Goal: Complete application form

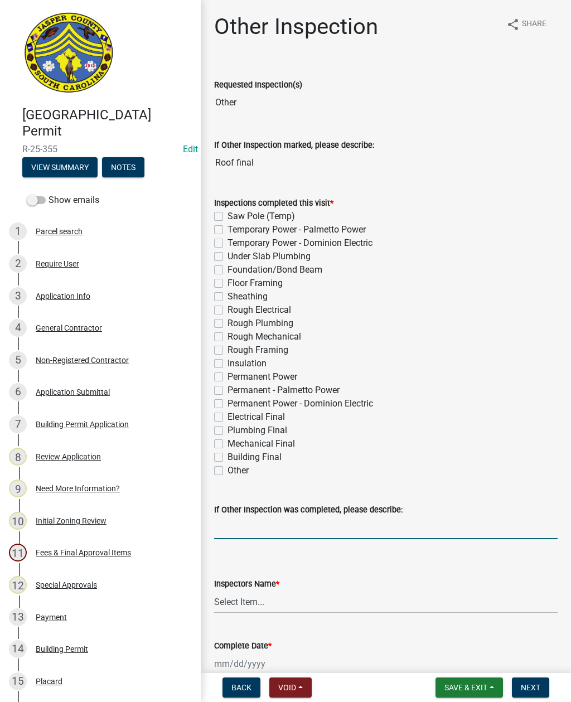
click at [259, 527] on input "If Other Inspection was completed, please describe:" at bounding box center [385, 527] width 343 height 23
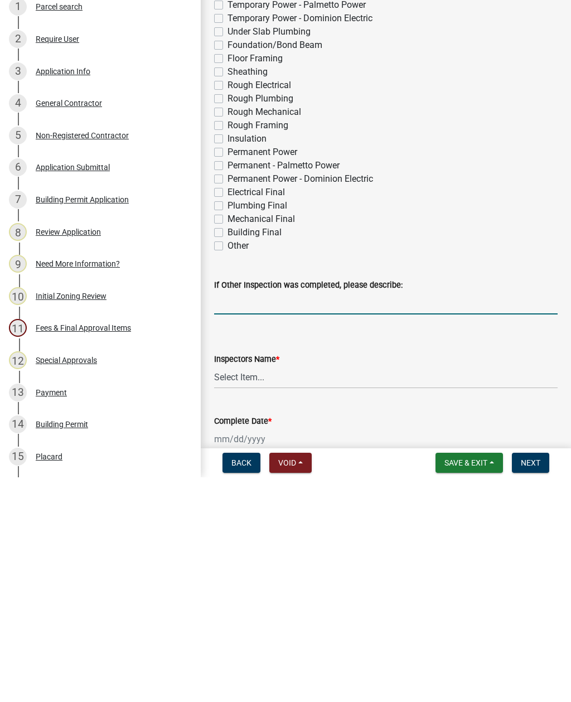
click at [227, 450] on label "Building Final" at bounding box center [254, 456] width 54 height 13
click at [227, 450] on input "Building Final" at bounding box center [230, 453] width 7 height 7
checkbox input "true"
checkbox input "false"
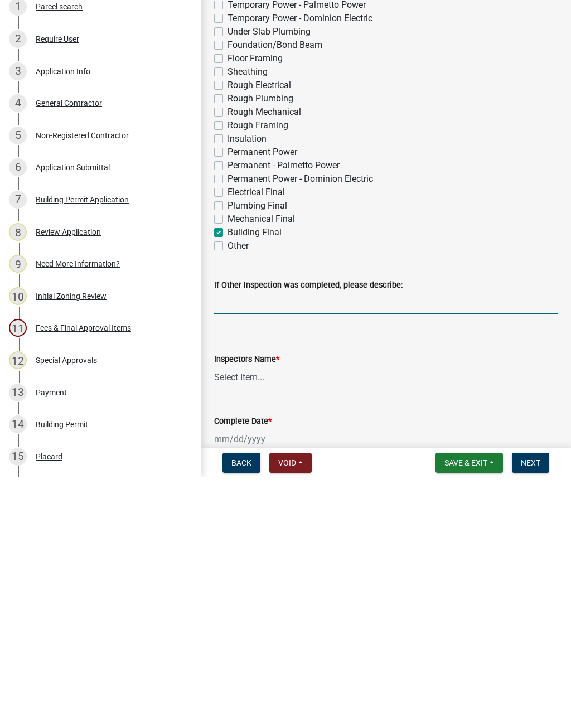
checkbox input "false"
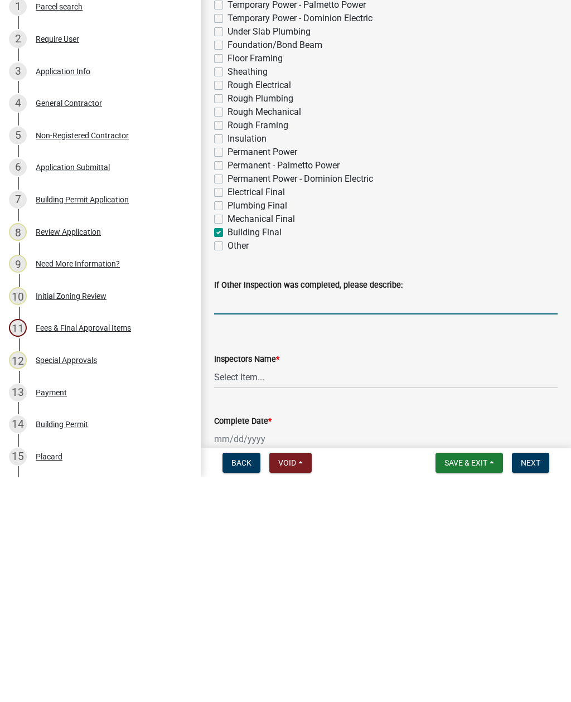
checkbox input "false"
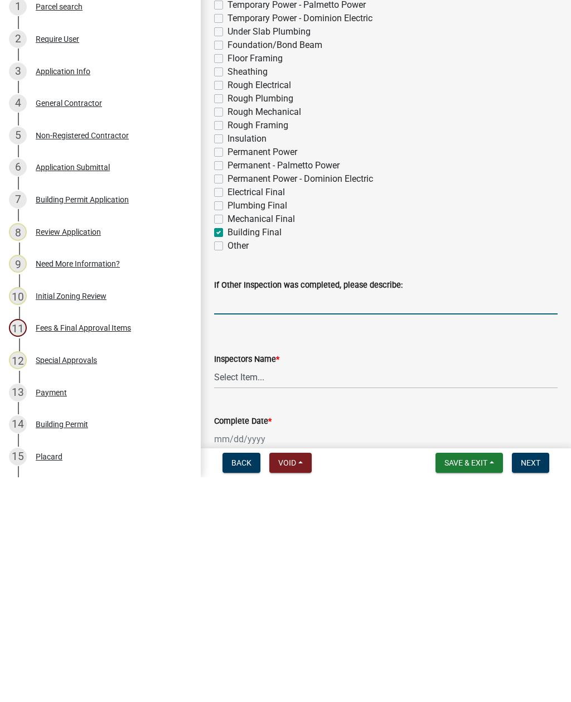
checkbox input "false"
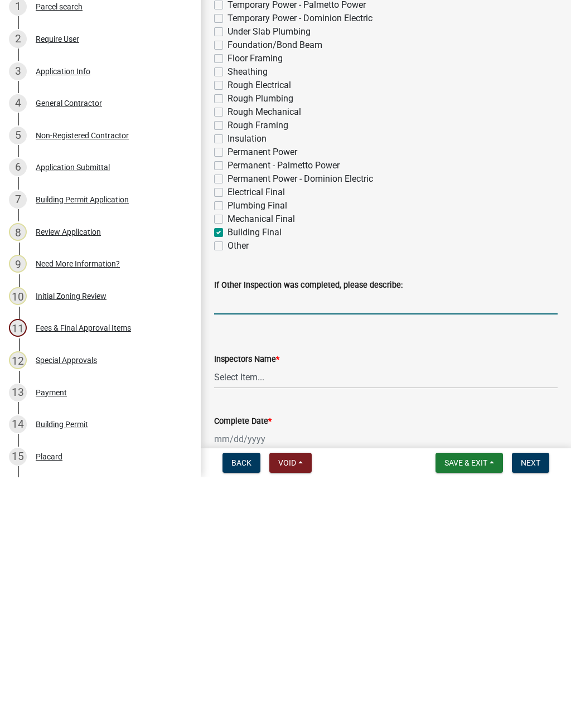
checkbox input "false"
checkbox input "true"
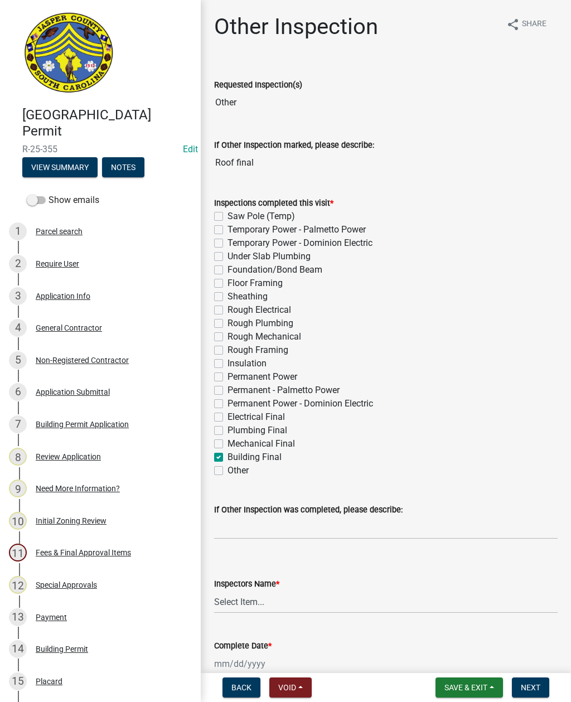
click at [227, 470] on label "Other" at bounding box center [237, 470] width 21 height 13
click at [227, 470] on input "Other" at bounding box center [230, 467] width 7 height 7
checkbox input "true"
checkbox input "false"
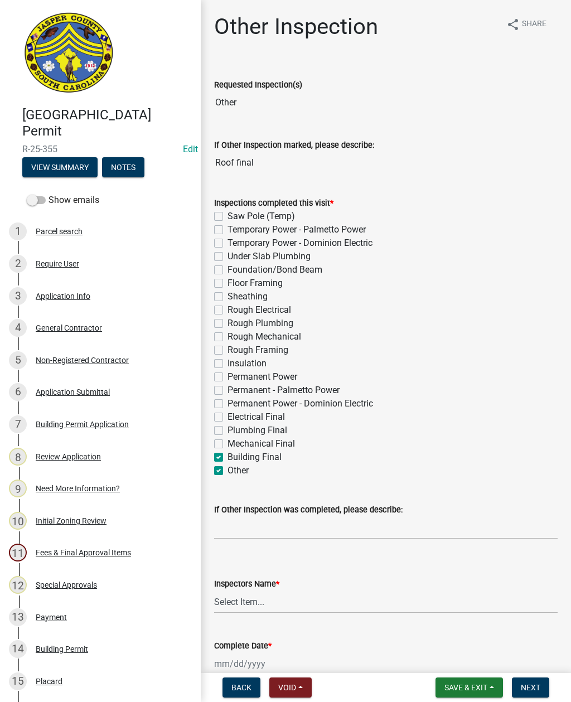
checkbox input "false"
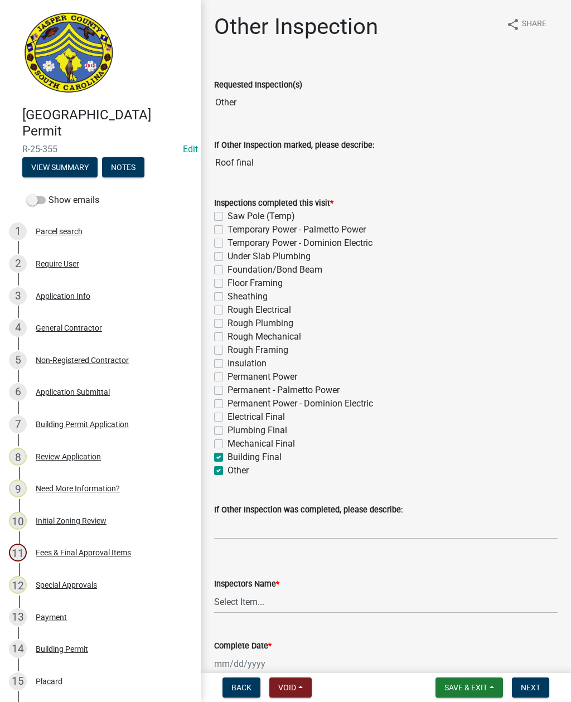
checkbox input "false"
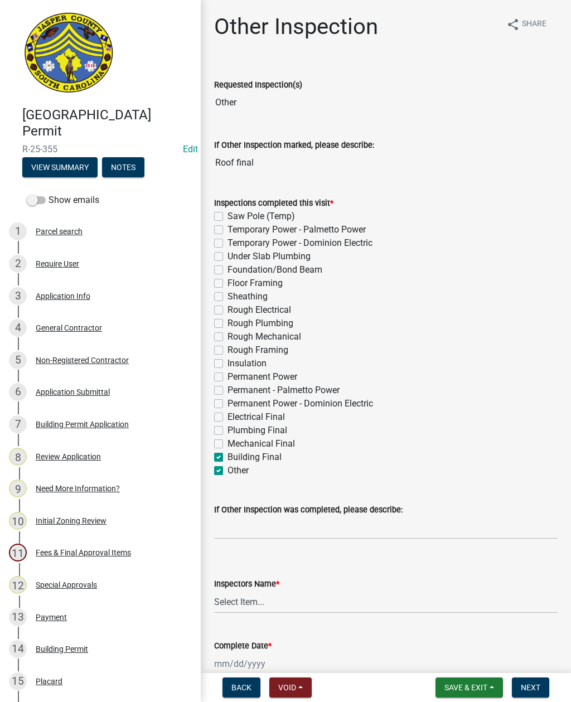
checkbox input "false"
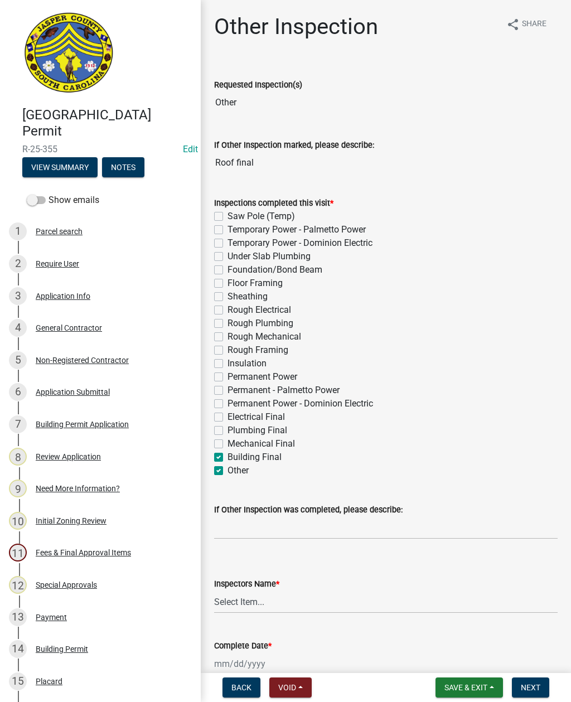
checkbox input "false"
checkbox input "true"
click at [227, 446] on label "Mechanical Final" at bounding box center [260, 443] width 67 height 13
click at [227, 444] on input "Mechanical Final" at bounding box center [230, 440] width 7 height 7
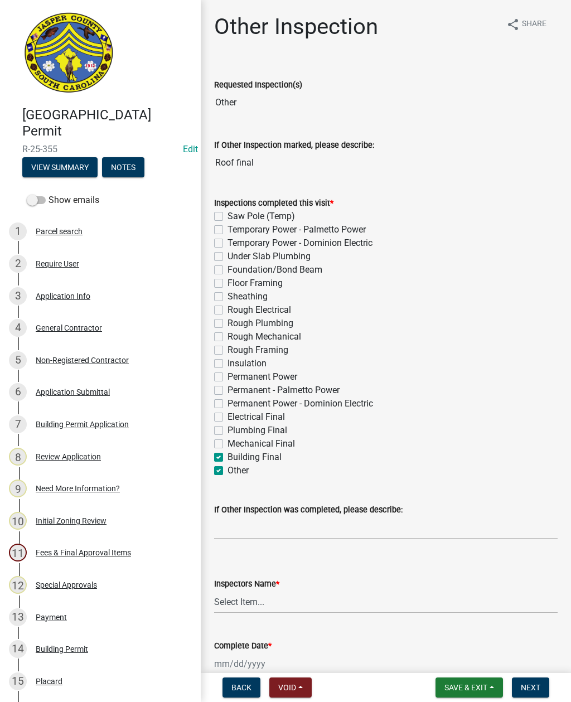
checkbox input "true"
checkbox input "false"
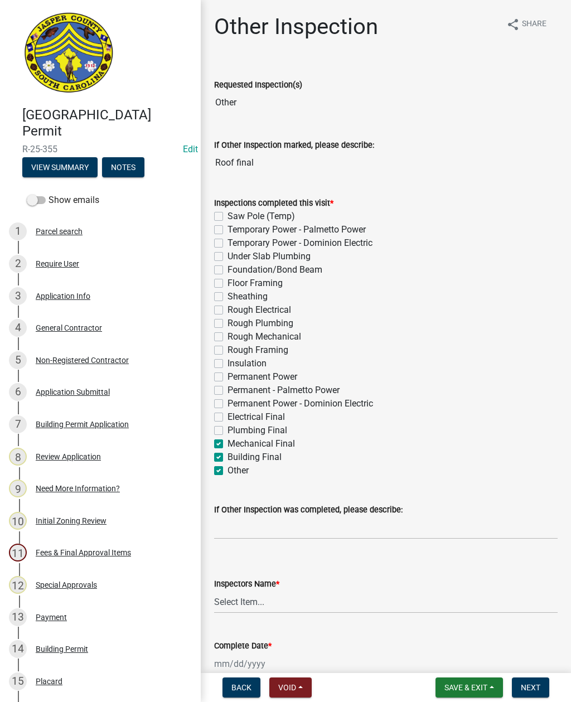
checkbox input "false"
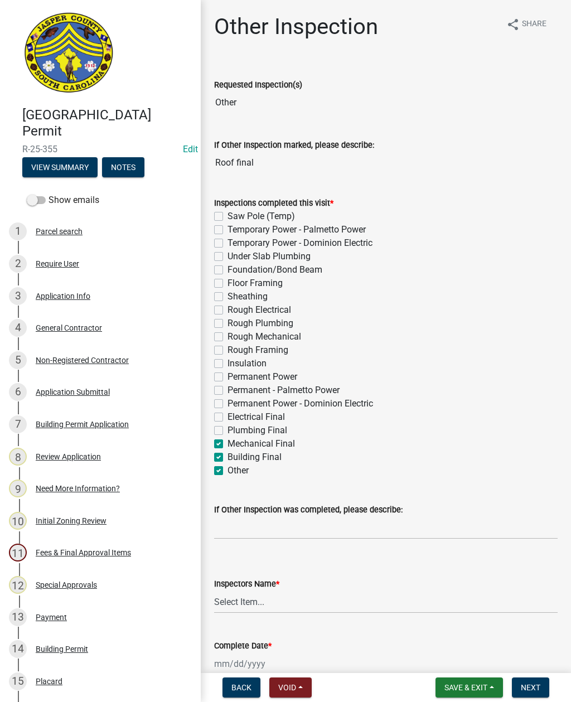
checkbox input "false"
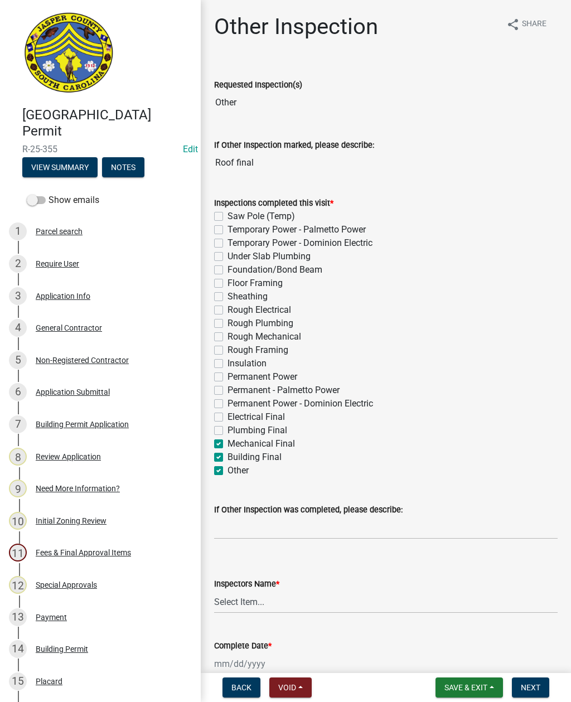
checkbox input "false"
checkbox input "true"
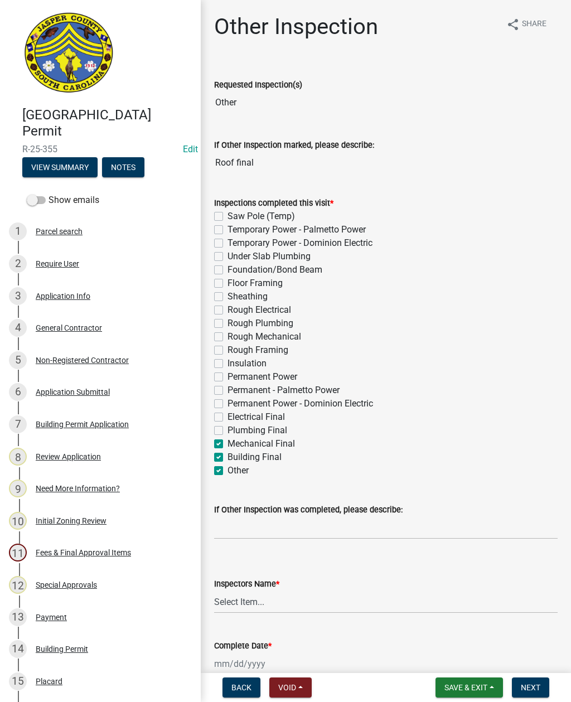
checkbox input "true"
click at [227, 447] on label "Mechanical Final" at bounding box center [260, 443] width 67 height 13
click at [227, 444] on input "Mechanical Final" at bounding box center [230, 440] width 7 height 7
checkbox input "false"
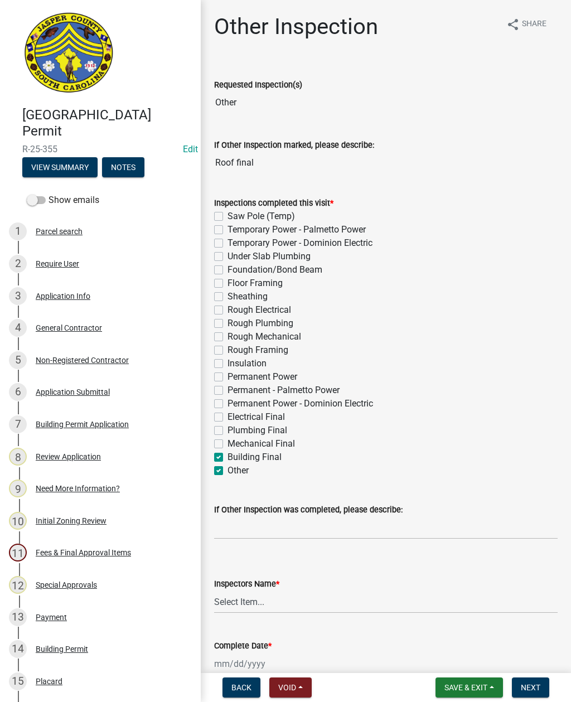
checkbox input "false"
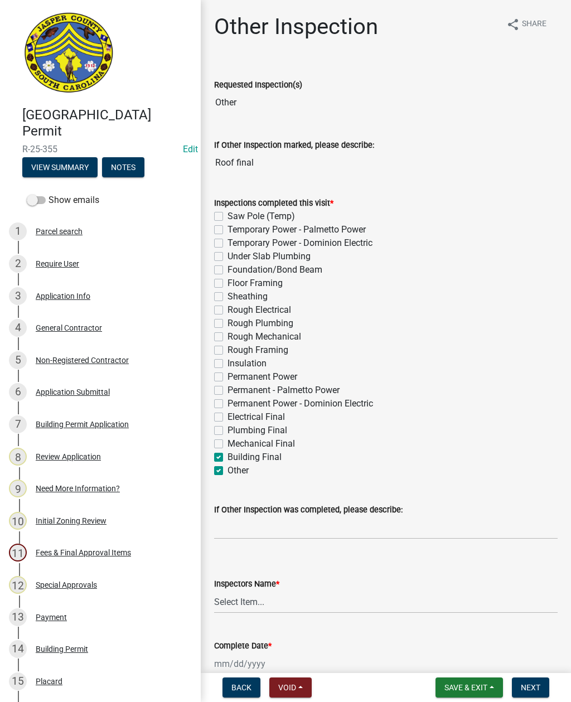
checkbox input "false"
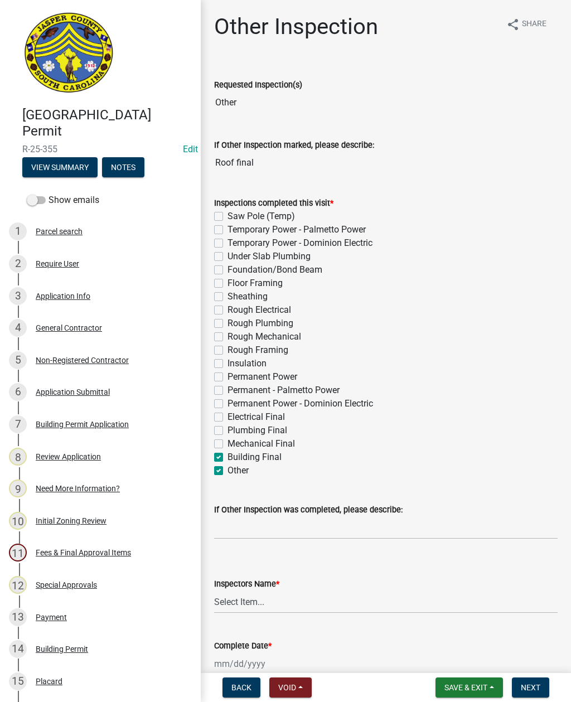
checkbox input "false"
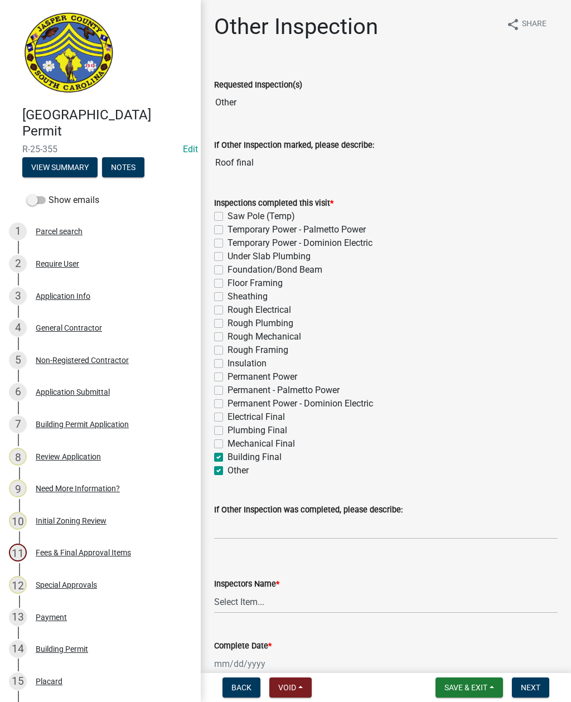
checkbox input "false"
checkbox input "true"
click at [227, 452] on label "Building Final" at bounding box center [254, 456] width 54 height 13
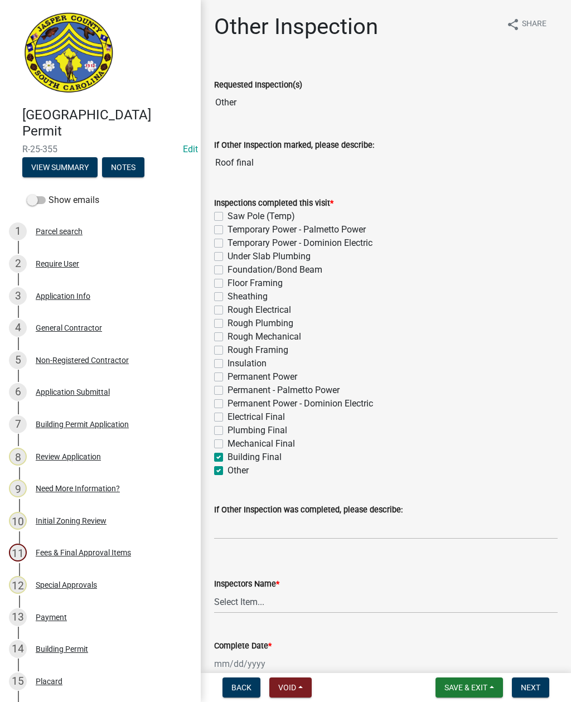
click at [227, 452] on input "Building Final" at bounding box center [230, 453] width 7 height 7
checkbox input "false"
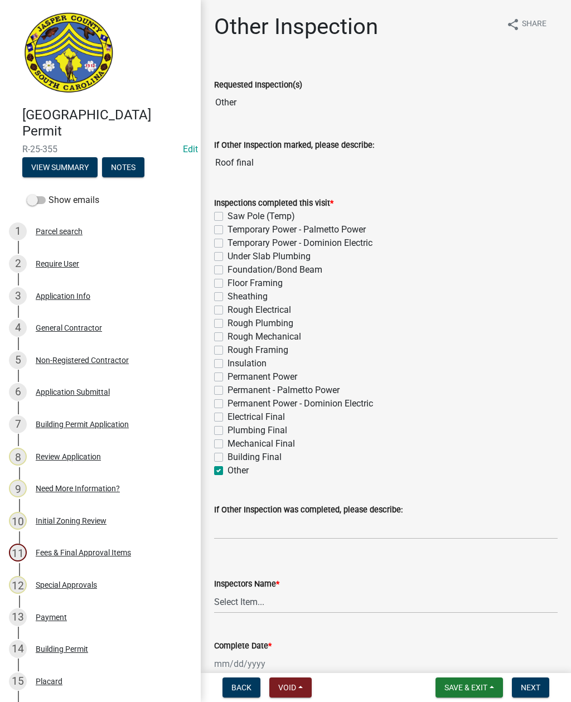
checkbox input "false"
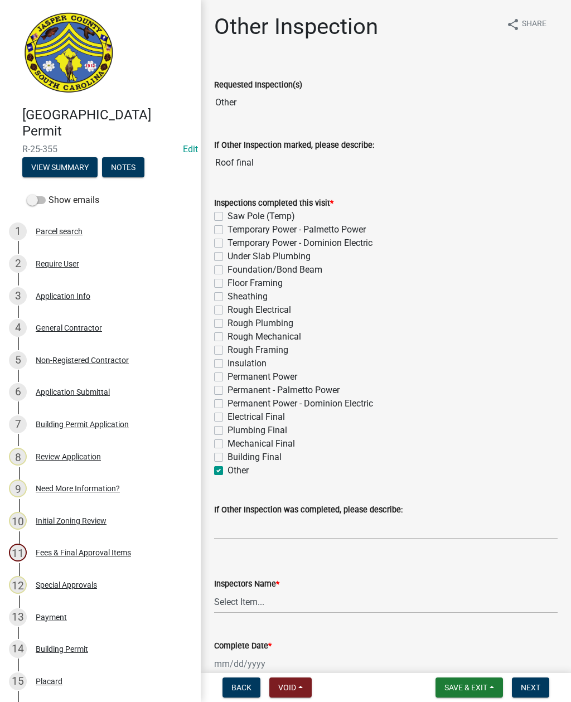
checkbox input "false"
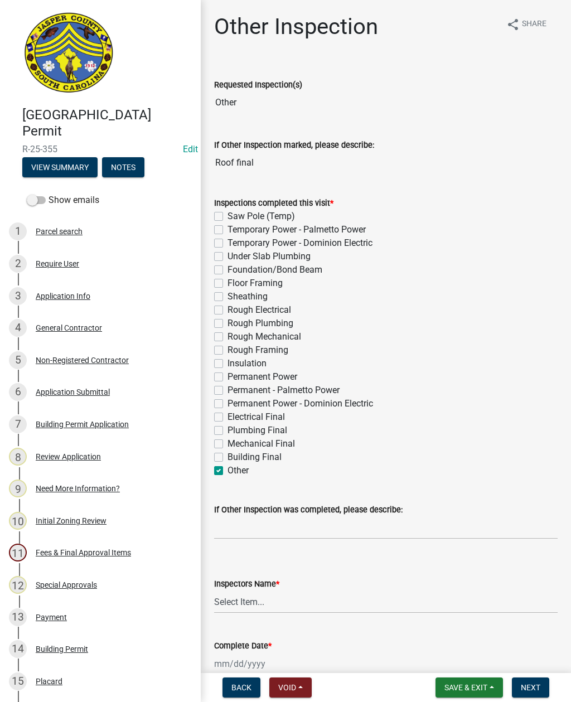
checkbox input "false"
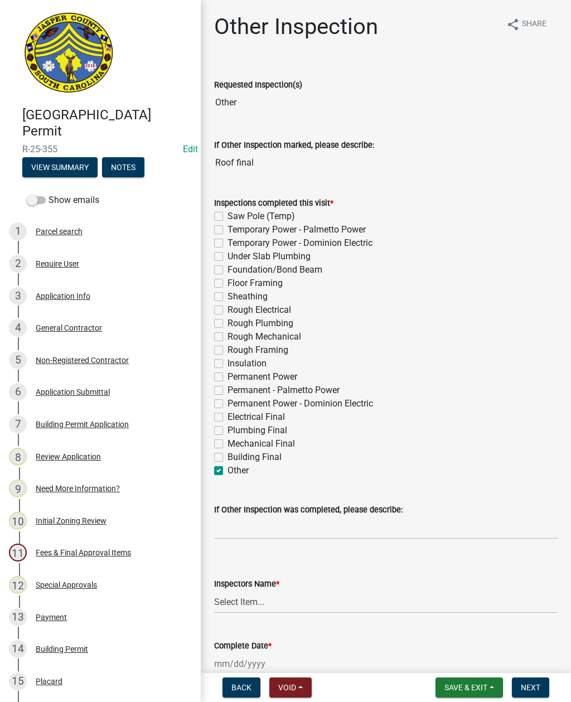
checkbox input "false"
checkbox input "true"
click at [257, 527] on input "If Other Inspection was completed, please describe:" at bounding box center [385, 527] width 343 height 23
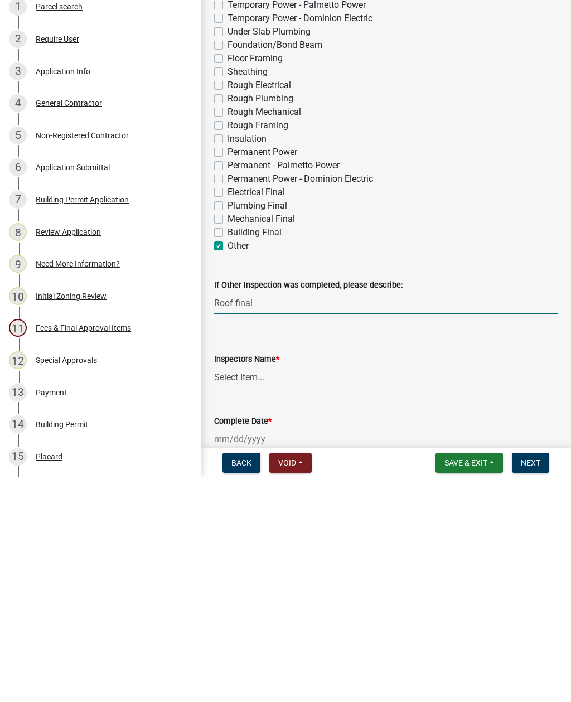
type input "Roof final"
click at [265, 590] on select "Select Item... [EMAIL_ADDRESS][DOMAIN_NAME] ([PERSON_NAME] ) rcampbell ([PERSON…" at bounding box center [385, 601] width 343 height 23
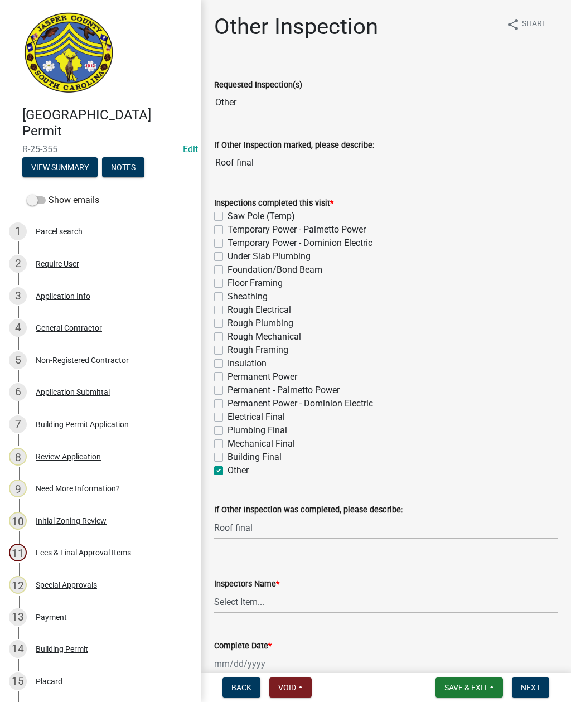
select select "2d9ba1e5-2fdd-4b15-98d0-073dcbeb5880"
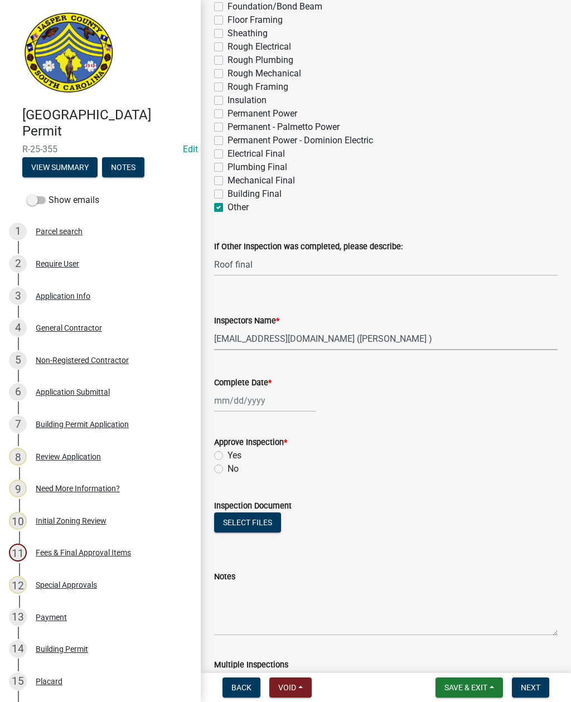
scroll to position [264, 0]
click at [250, 401] on div at bounding box center [265, 399] width 102 height 23
select select "10"
select select "2025"
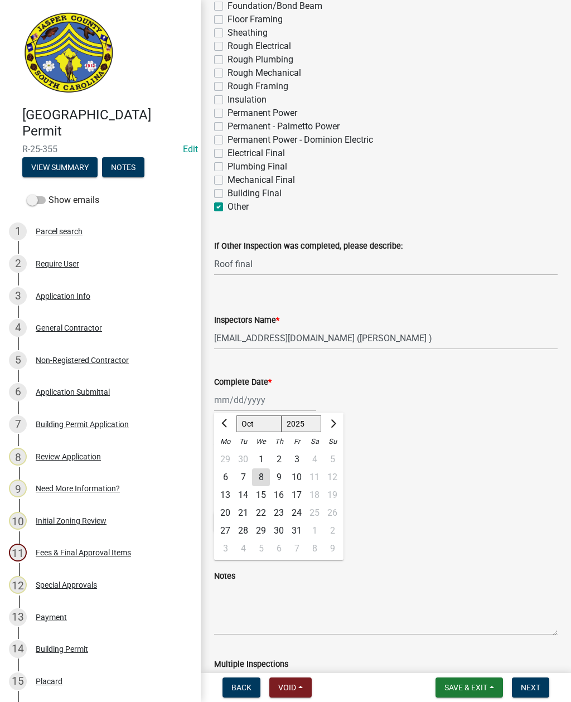
click at [260, 476] on div "8" at bounding box center [261, 477] width 18 height 18
type input "[DATE]"
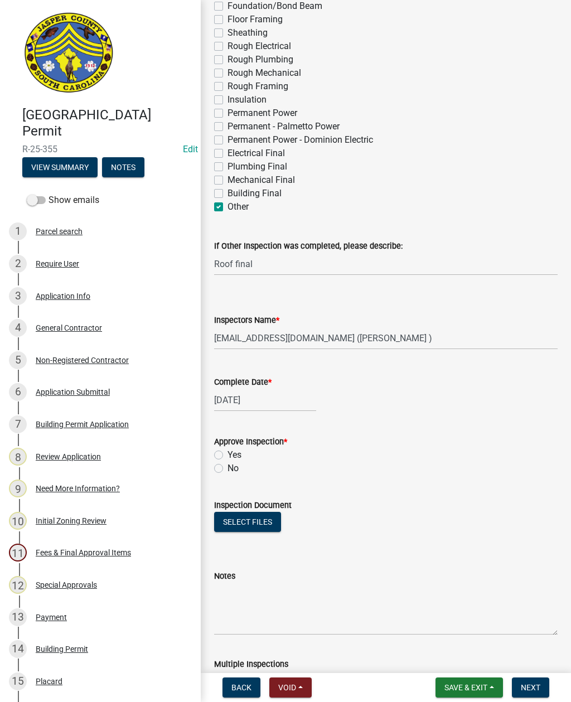
click at [227, 451] on label "Yes" at bounding box center [234, 454] width 14 height 13
click at [227, 451] on input "Yes" at bounding box center [230, 451] width 7 height 7
radio input "true"
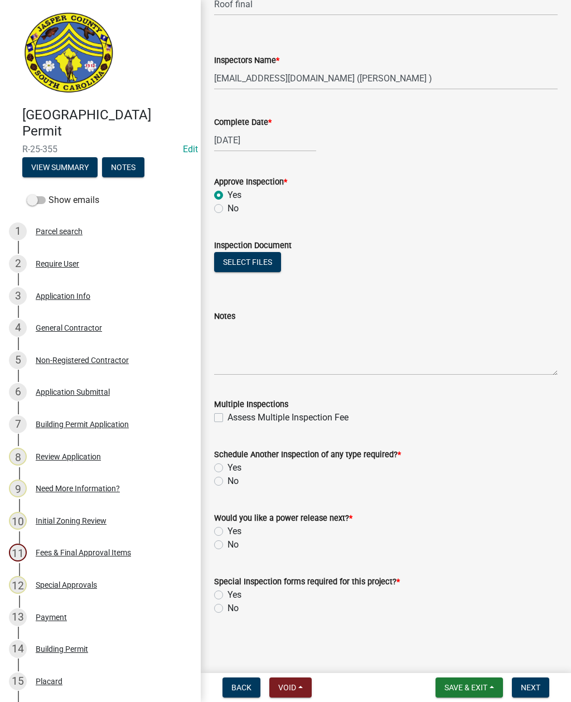
scroll to position [523, 0]
click at [227, 478] on label "No" at bounding box center [232, 480] width 11 height 13
click at [227, 478] on input "No" at bounding box center [230, 477] width 7 height 7
radio input "true"
click at [227, 542] on label "No" at bounding box center [232, 544] width 11 height 13
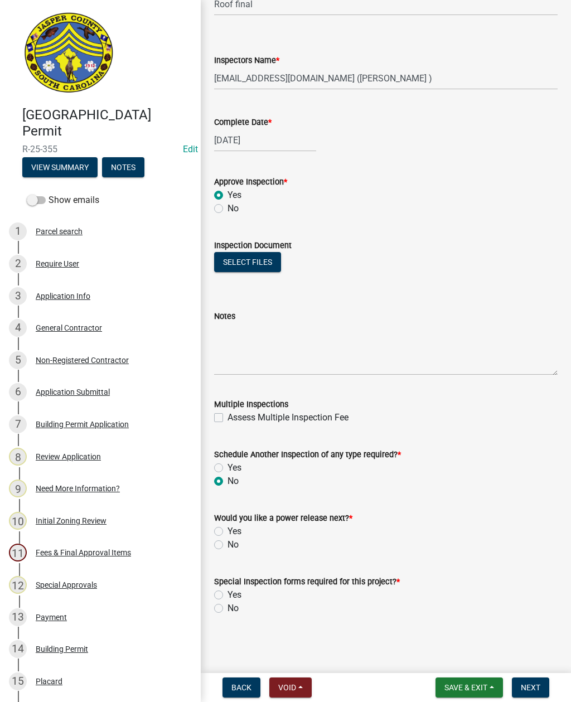
click at [227, 542] on input "No" at bounding box center [230, 541] width 7 height 7
radio input "true"
click at [227, 607] on label "No" at bounding box center [232, 607] width 11 height 13
click at [227, 607] on input "No" at bounding box center [230, 604] width 7 height 7
radio input "true"
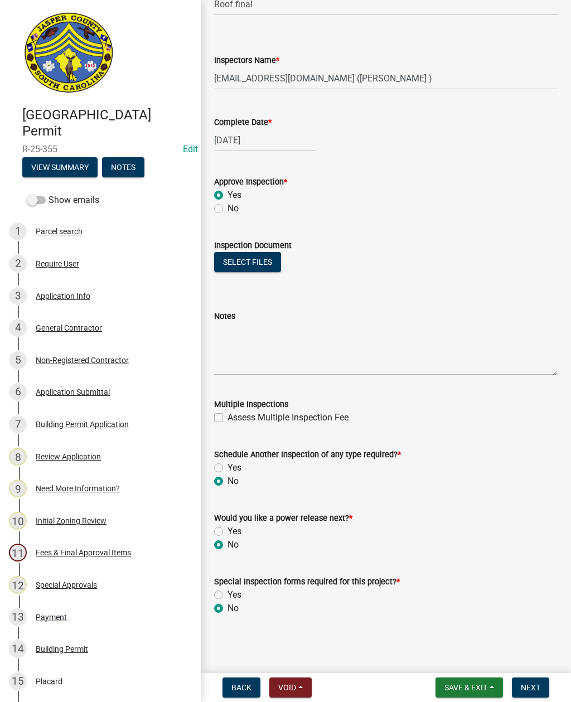
click at [537, 685] on span "Next" at bounding box center [530, 687] width 20 height 9
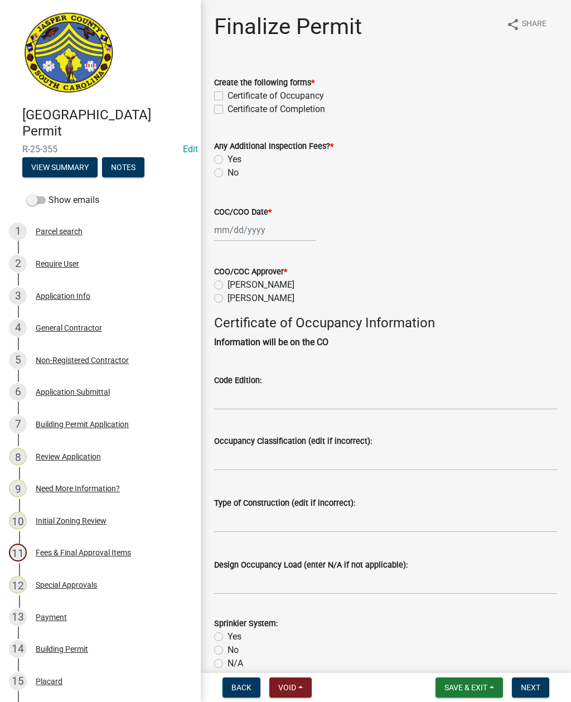
click at [216, 116] on wm-data-entity-input "Create the following forms * Certificate of Occupancy Certificate of Completion" at bounding box center [385, 94] width 343 height 64
click at [227, 111] on label "Certificate of Completion" at bounding box center [276, 109] width 98 height 13
click at [227, 110] on input "Certificate of Completion" at bounding box center [230, 106] width 7 height 7
checkbox input "true"
checkbox input "false"
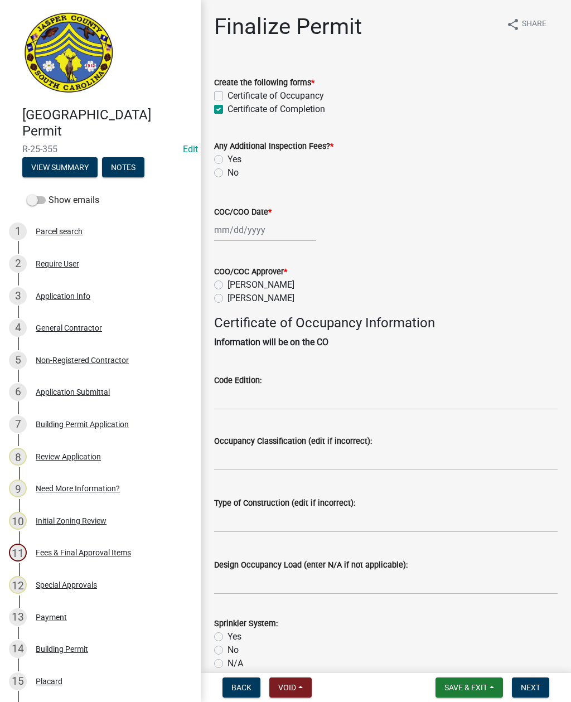
checkbox input "true"
click at [227, 170] on label "No" at bounding box center [232, 172] width 11 height 13
click at [227, 170] on input "No" at bounding box center [230, 169] width 7 height 7
radio input "true"
click at [245, 232] on div at bounding box center [265, 229] width 102 height 23
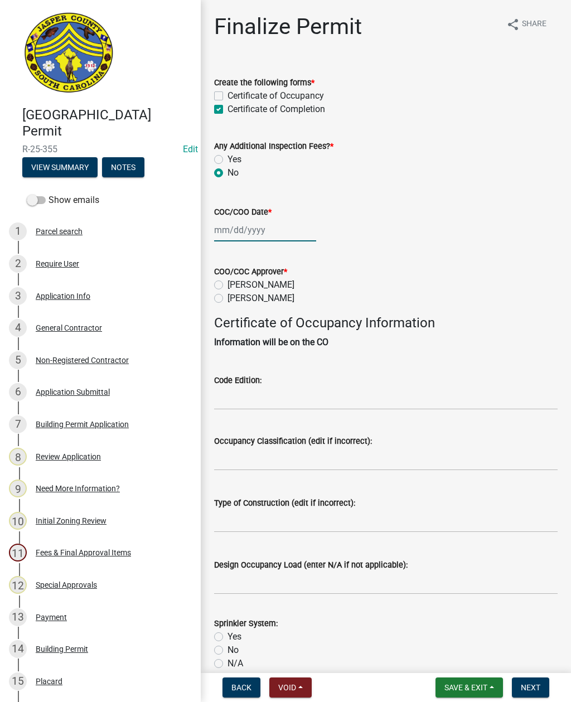
select select "10"
select select "2025"
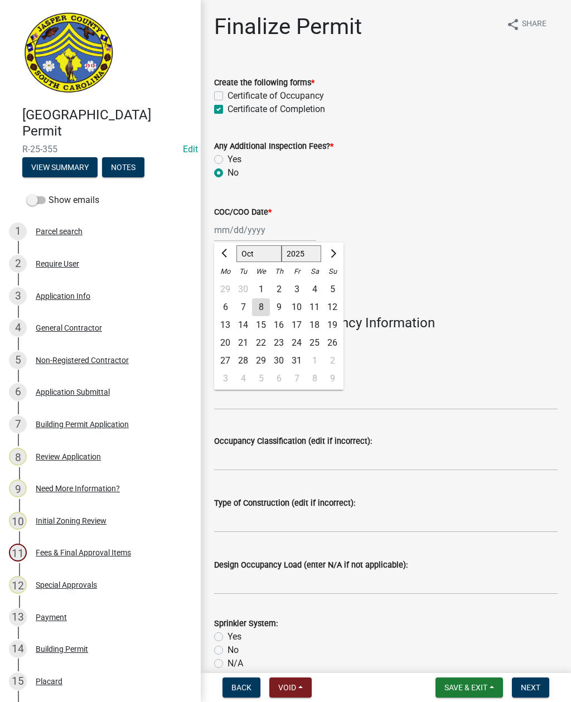
click at [267, 307] on div "8" at bounding box center [261, 307] width 18 height 18
type input "[DATE]"
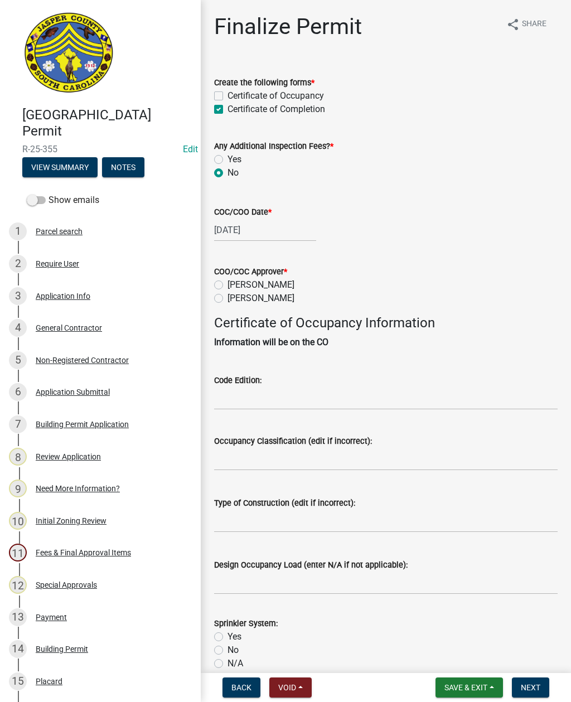
click at [227, 302] on label "Ryan Campbell" at bounding box center [260, 297] width 67 height 13
click at [227, 299] on input "Ryan Campbell" at bounding box center [230, 294] width 7 height 7
radio input "true"
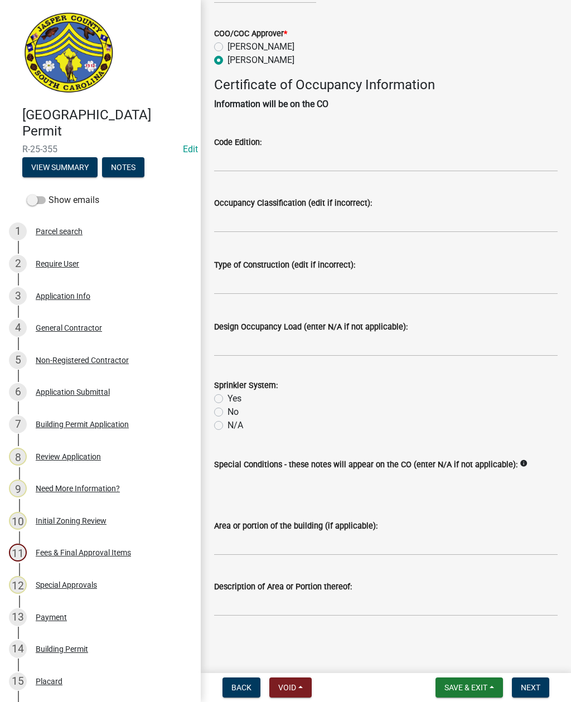
scroll to position [251, 0]
click at [295, 552] on input "Area or portion of the building (if applicable):" at bounding box center [385, 543] width 343 height 23
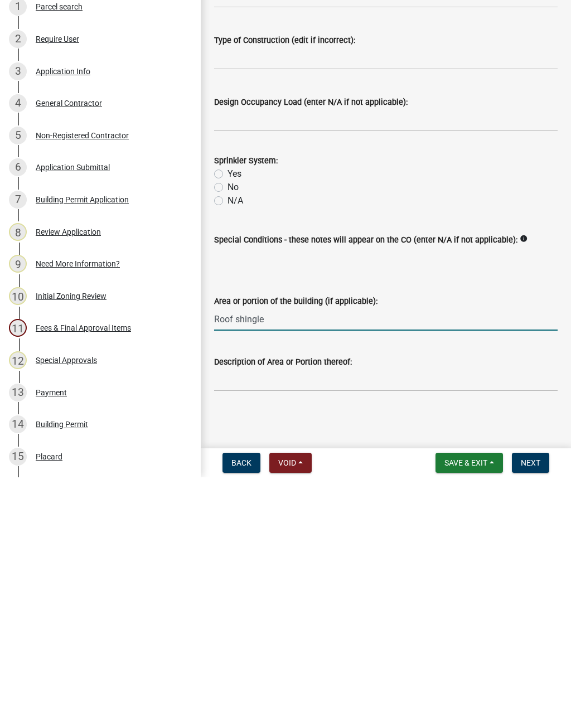
type input "Roof shingles"
click at [533, 683] on span "Next" at bounding box center [530, 687] width 20 height 9
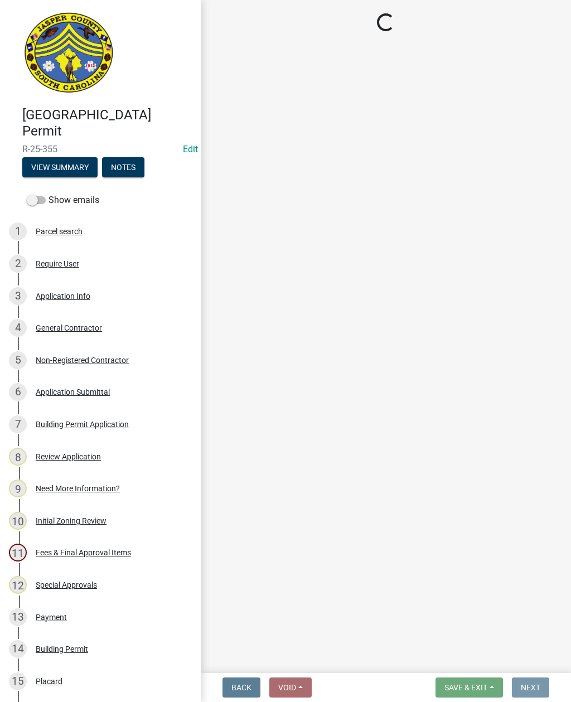
scroll to position [0, 0]
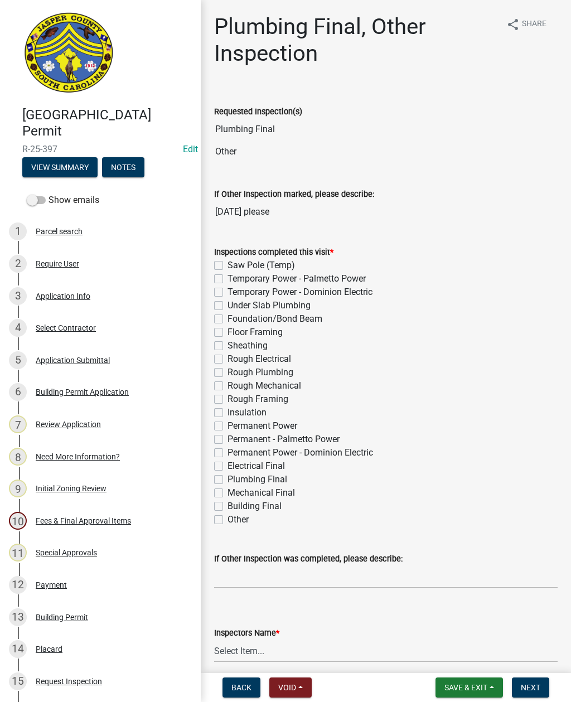
click at [227, 522] on label "Other" at bounding box center [237, 519] width 21 height 13
click at [227, 520] on input "Other" at bounding box center [230, 516] width 7 height 7
checkbox input "true"
checkbox input "false"
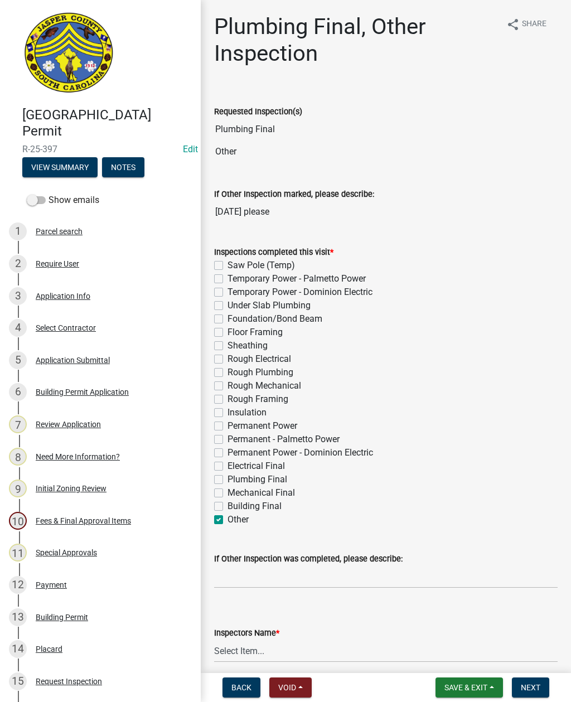
checkbox input "false"
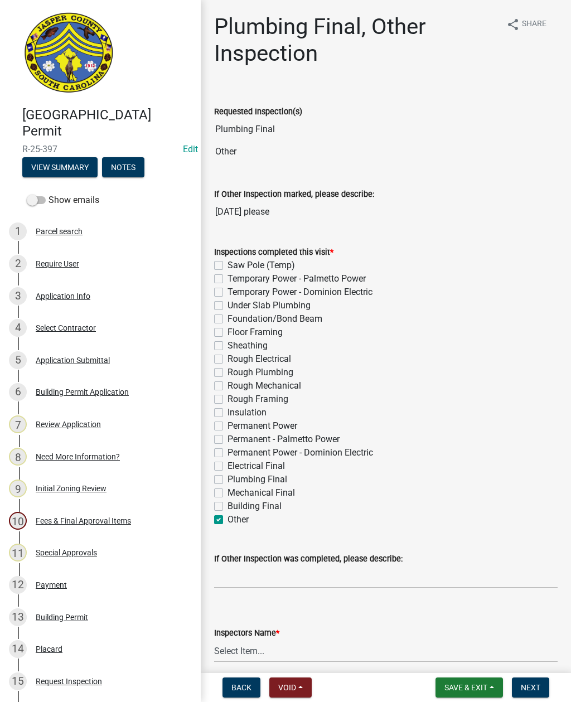
checkbox input "false"
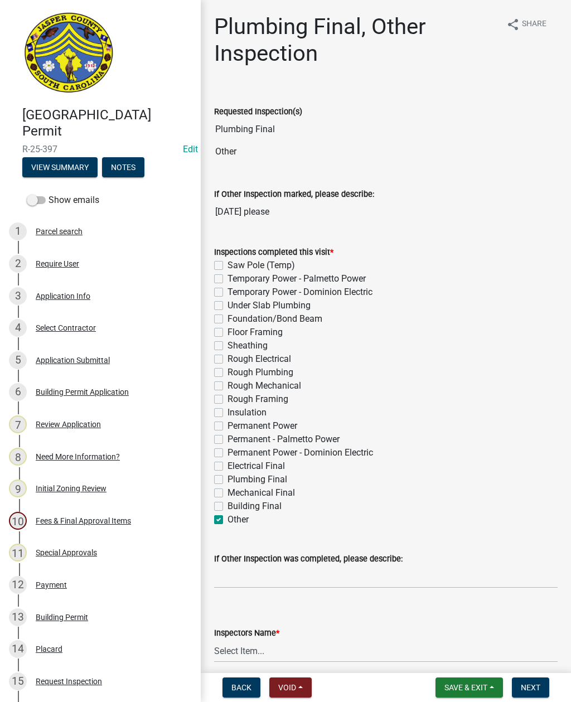
checkbox input "false"
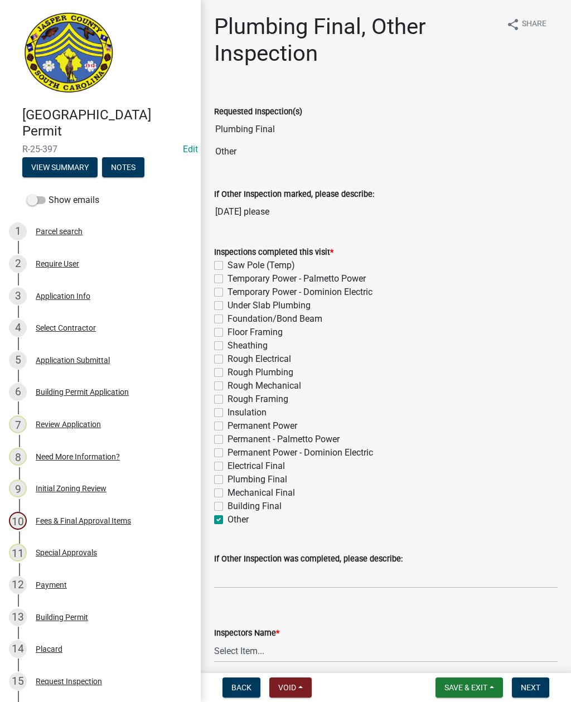
checkbox input "false"
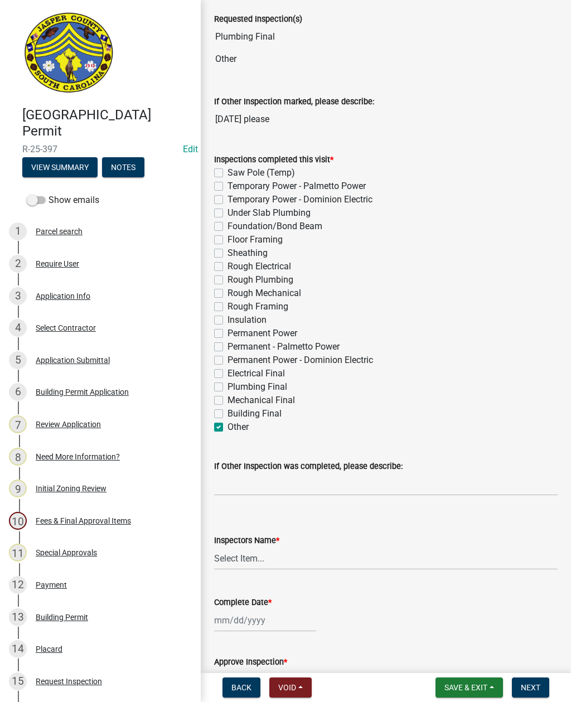
scroll to position [100, 0]
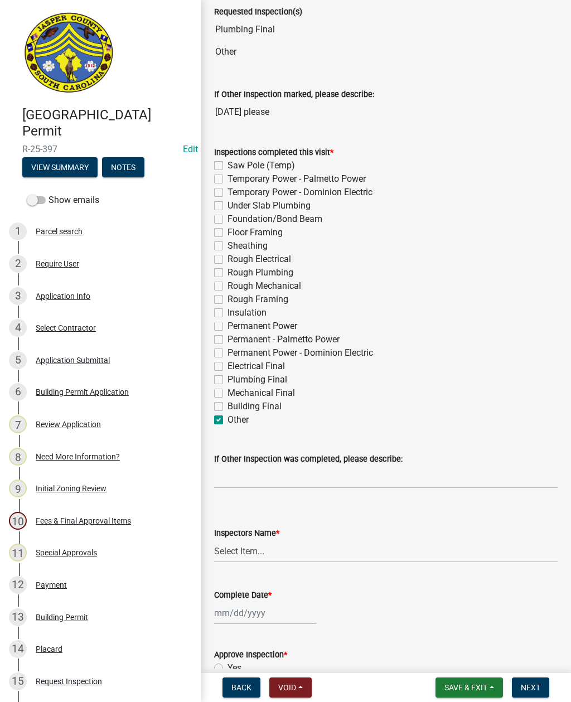
click at [213, 425] on div "Inspections completed this visit * Saw Pole (Temp) Temporary Power - Palmetto P…" at bounding box center [386, 279] width 360 height 294
click at [227, 423] on label "Other" at bounding box center [237, 419] width 21 height 13
click at [227, 420] on input "Other" at bounding box center [230, 416] width 7 height 7
checkbox input "false"
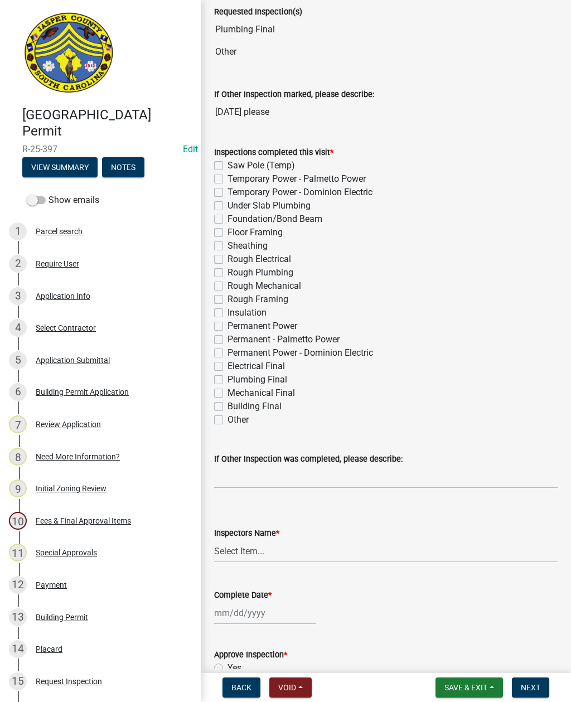
checkbox input "false"
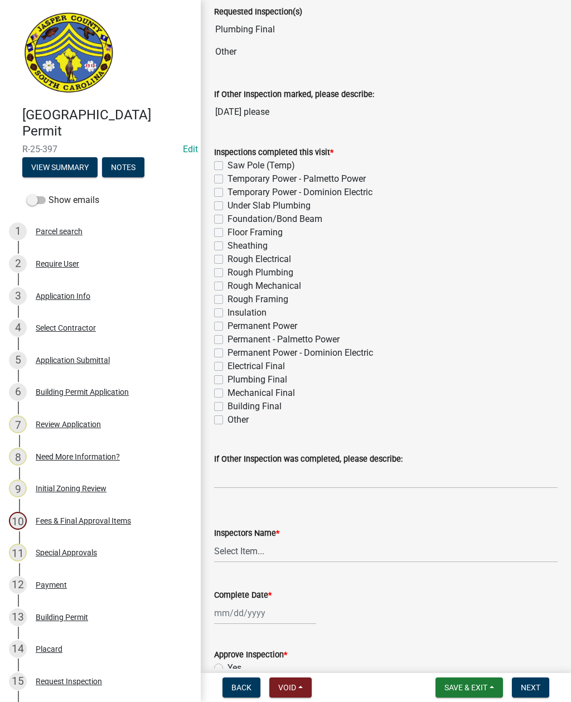
checkbox input "false"
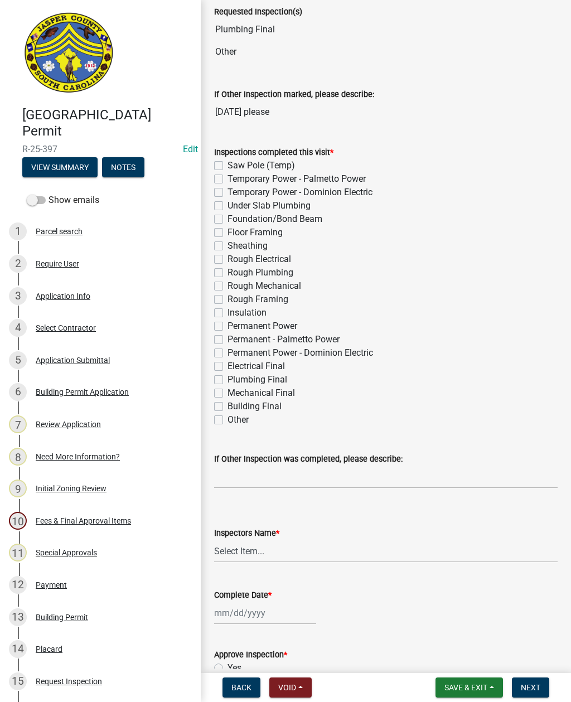
checkbox input "false"
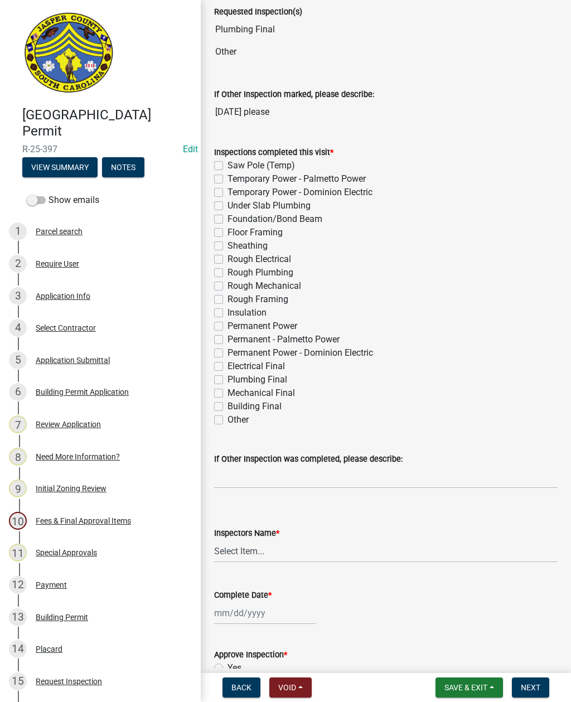
checkbox input "false"
click at [227, 383] on label "Plumbing Final" at bounding box center [257, 379] width 60 height 13
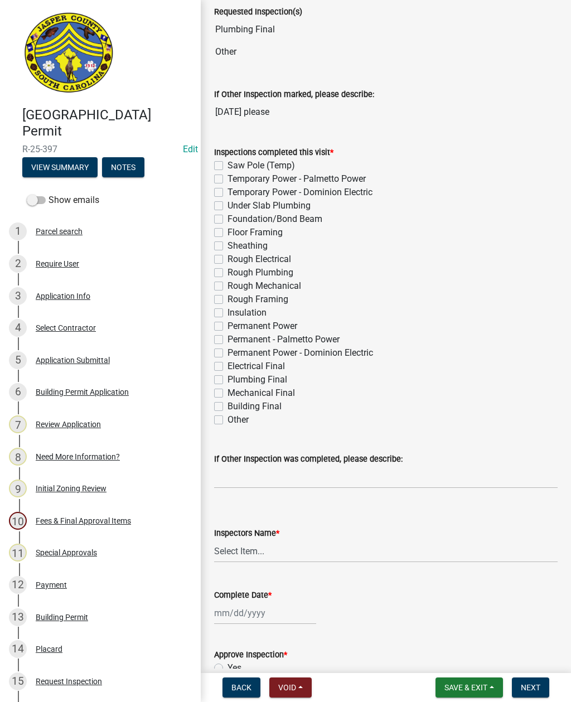
click at [227, 380] on input "Plumbing Final" at bounding box center [230, 376] width 7 height 7
checkbox input "true"
checkbox input "false"
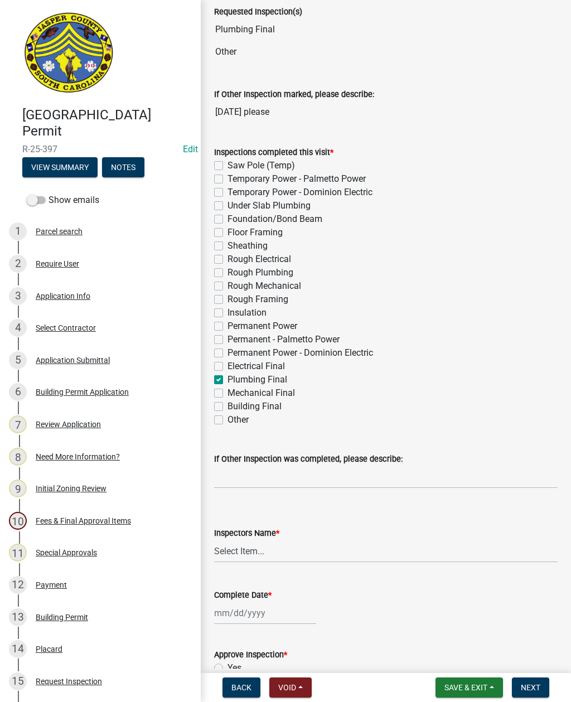
checkbox input "false"
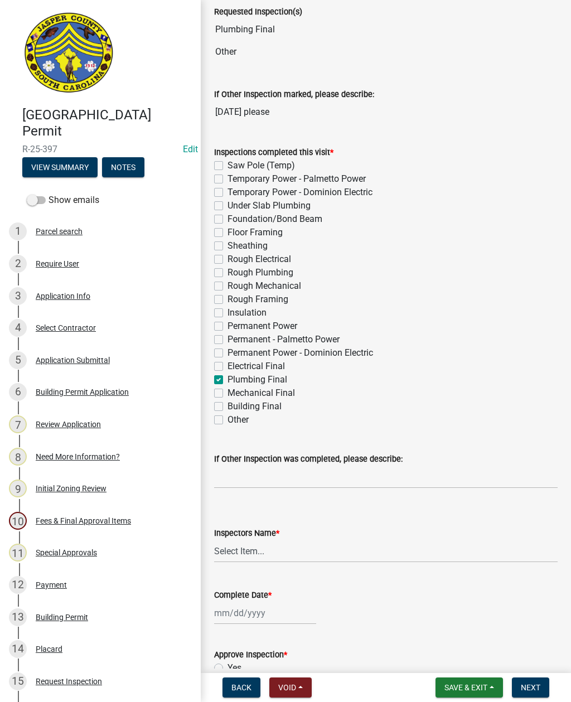
checkbox input "false"
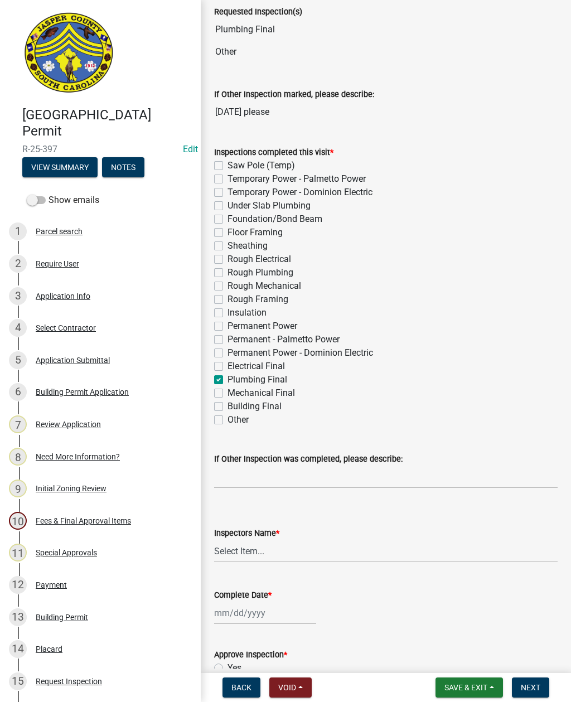
checkbox input "false"
checkbox input "true"
checkbox input "false"
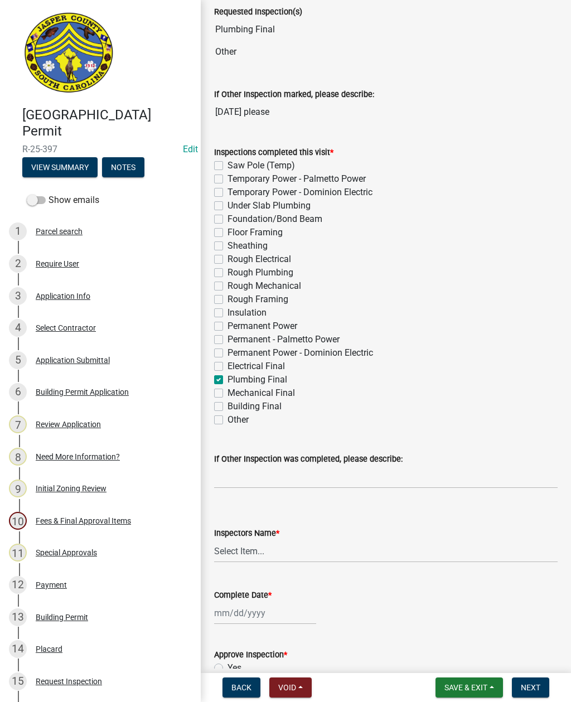
checkbox input "false"
click at [240, 554] on select "Select Item... [EMAIL_ADDRESS][DOMAIN_NAME] ([PERSON_NAME] ) rcampbell ([PERSON…" at bounding box center [385, 550] width 343 height 23
select select "2d9ba1e5-2fdd-4b15-98d0-073dcbeb5880"
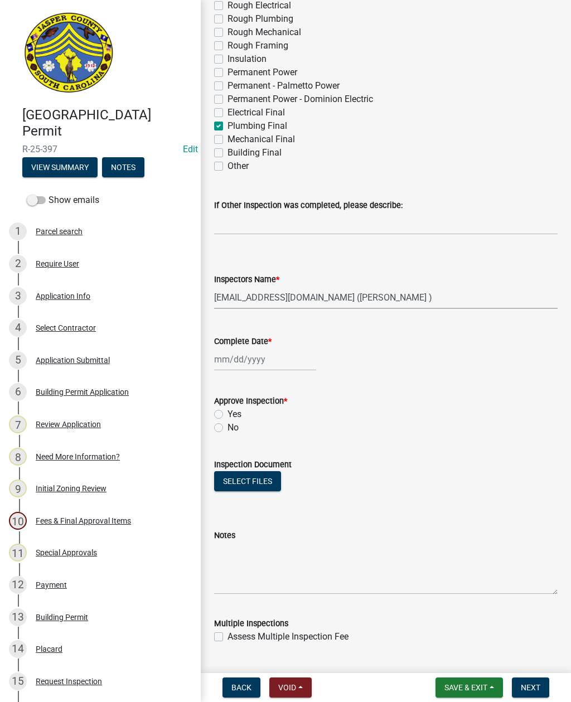
scroll to position [354, 0]
click at [233, 359] on div at bounding box center [265, 358] width 102 height 23
select select "10"
select select "2025"
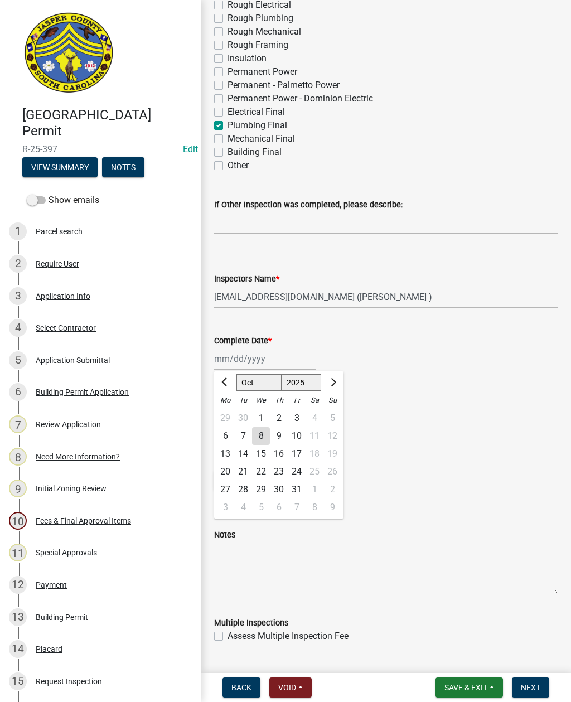
click at [257, 436] on div "8" at bounding box center [261, 436] width 18 height 18
type input "[DATE]"
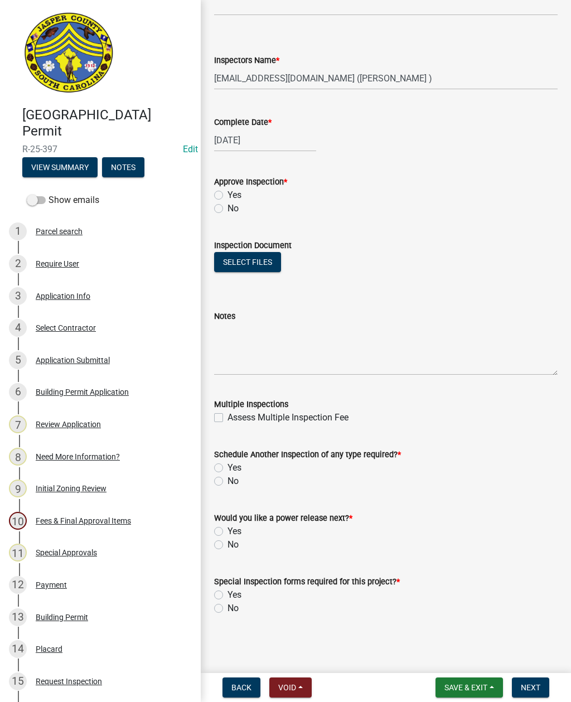
scroll to position [572, 0]
